Goal: Information Seeking & Learning: Learn about a topic

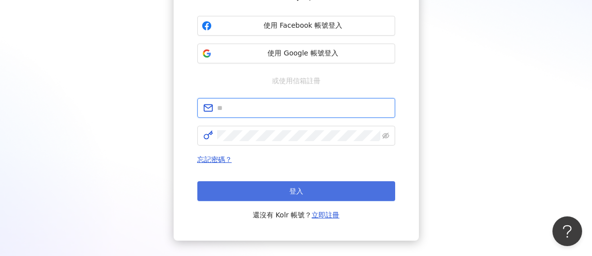
type input "**********"
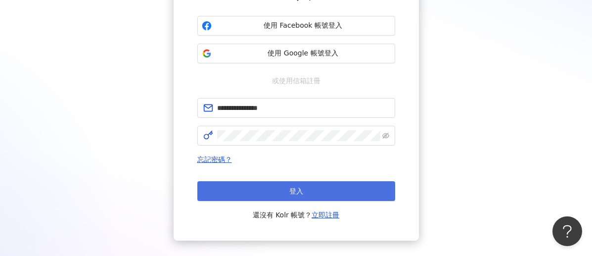
click at [300, 186] on button "登入" at bounding box center [296, 191] width 198 height 20
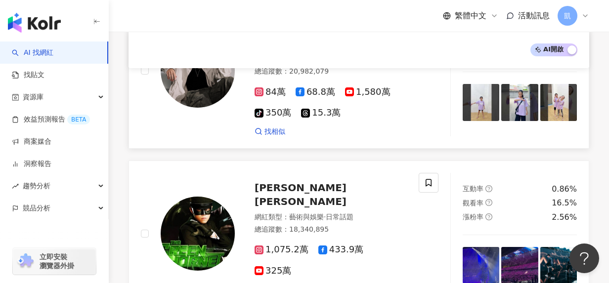
scroll to position [202, 0]
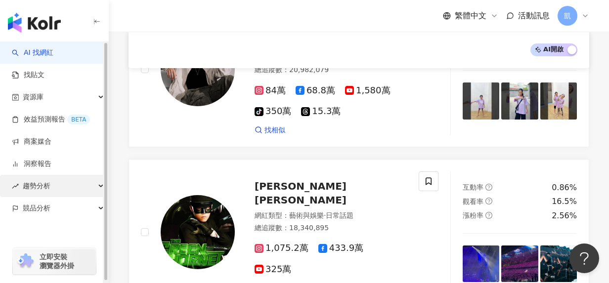
click at [50, 191] on span "趨勢分析" at bounding box center [37, 186] width 28 height 22
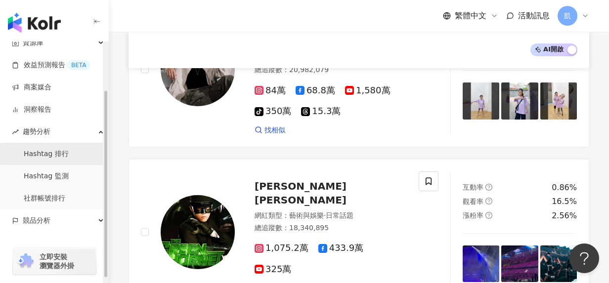
scroll to position [66, 0]
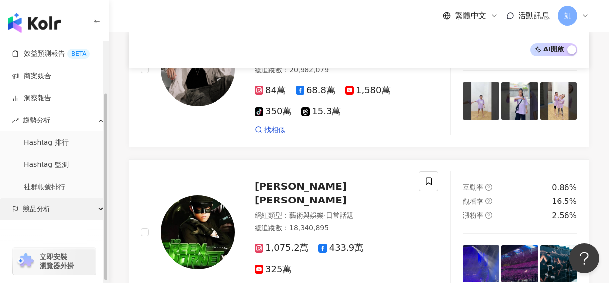
click at [60, 216] on div "競品分析" at bounding box center [54, 209] width 108 height 22
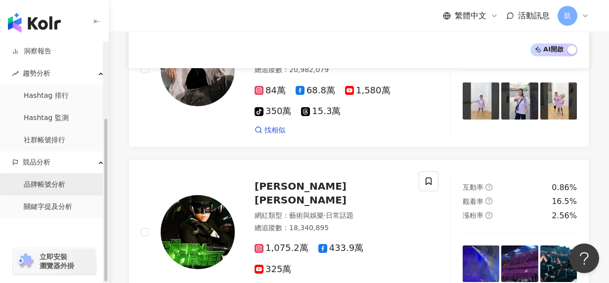
click at [53, 184] on link "品牌帳號分析" at bounding box center [45, 185] width 42 height 10
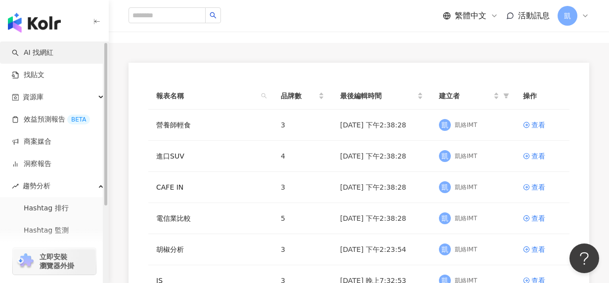
click at [53, 51] on link "AI 找網紅" at bounding box center [33, 53] width 42 height 10
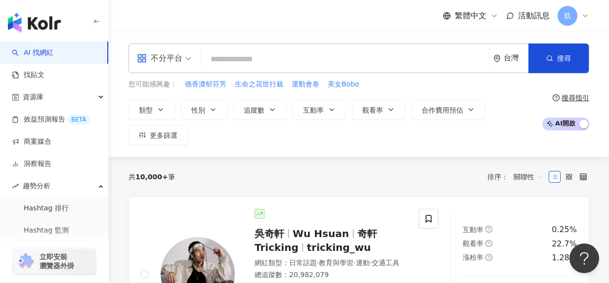
click at [269, 59] on input "search" at bounding box center [345, 59] width 280 height 19
type input "*"
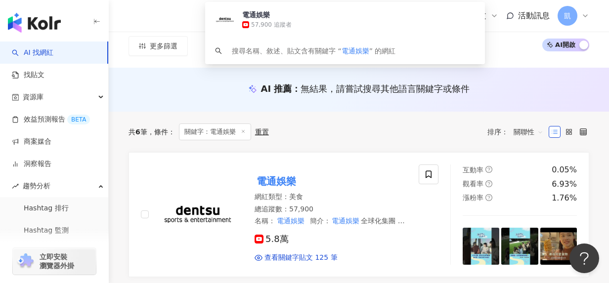
scroll to position [125, 0]
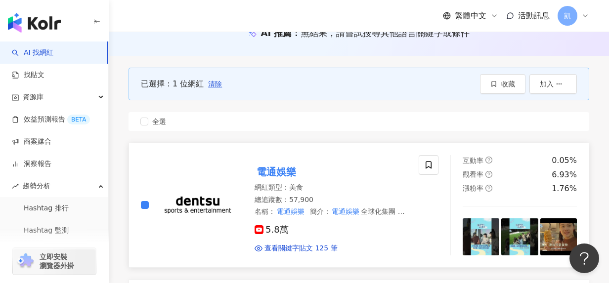
click at [281, 229] on span "5.8萬" at bounding box center [272, 230] width 34 height 10
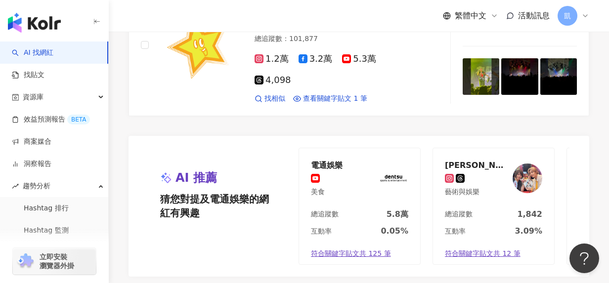
scroll to position [1006, 0]
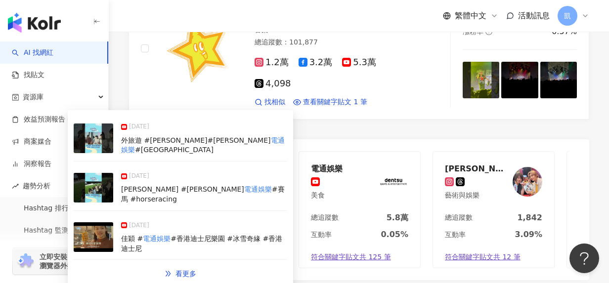
click at [346, 255] on span "符合關鍵字貼文共 125 筆" at bounding box center [351, 258] width 80 height 10
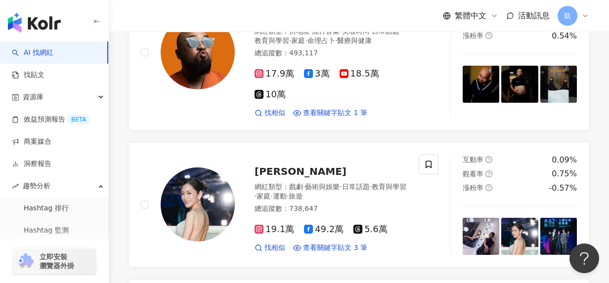
scroll to position [0, 0]
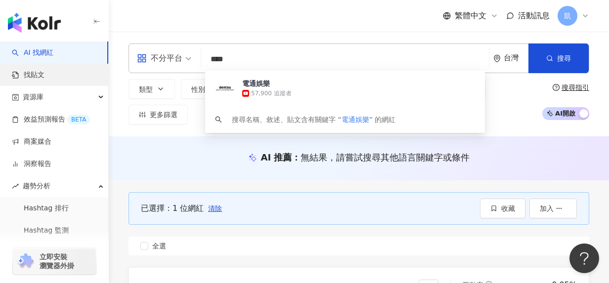
drag, startPoint x: 322, startPoint y: 53, endPoint x: 103, endPoint y: 66, distance: 218.5
type input "****"
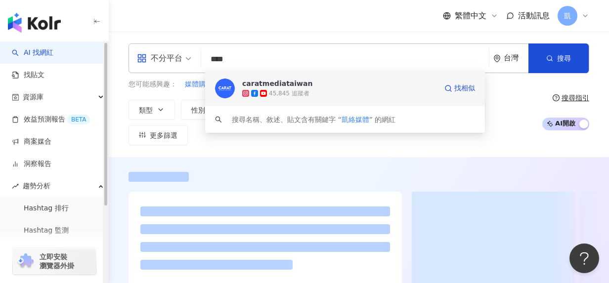
click at [327, 90] on div "45,845 追蹤者" at bounding box center [339, 94] width 195 height 10
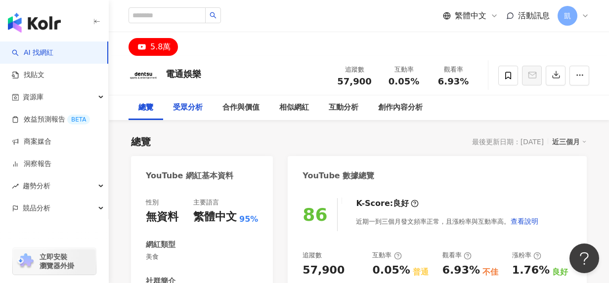
click at [189, 108] on div "受眾分析" at bounding box center [188, 108] width 30 height 12
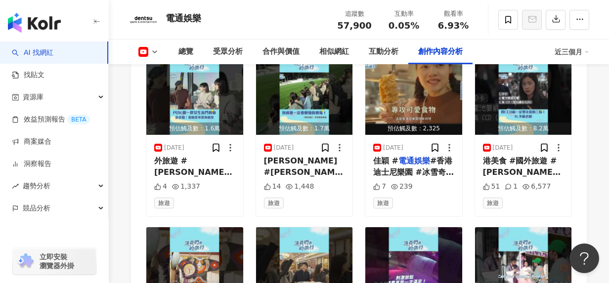
scroll to position [2815, 0]
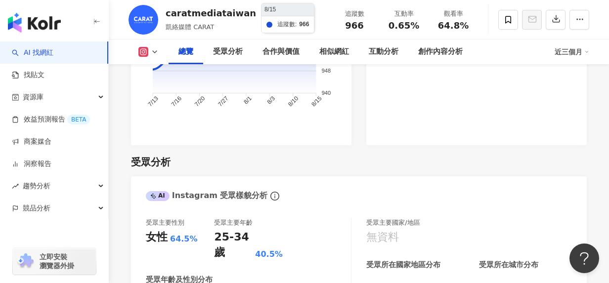
scroll to position [847, 0]
